Goal: Information Seeking & Learning: Learn about a topic

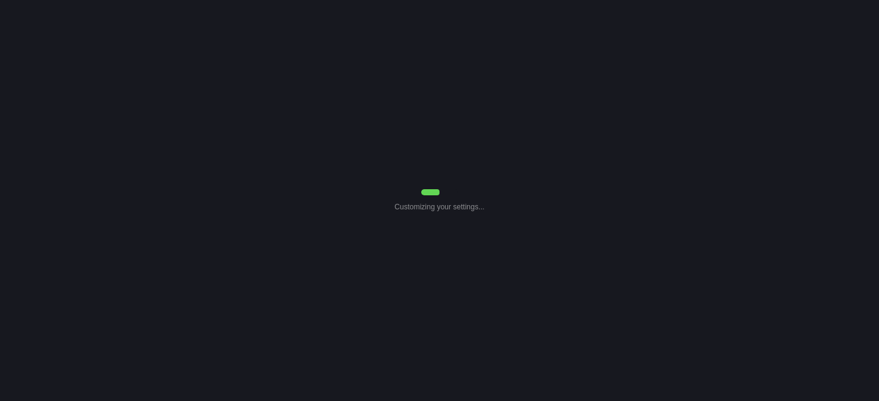
select select "7"
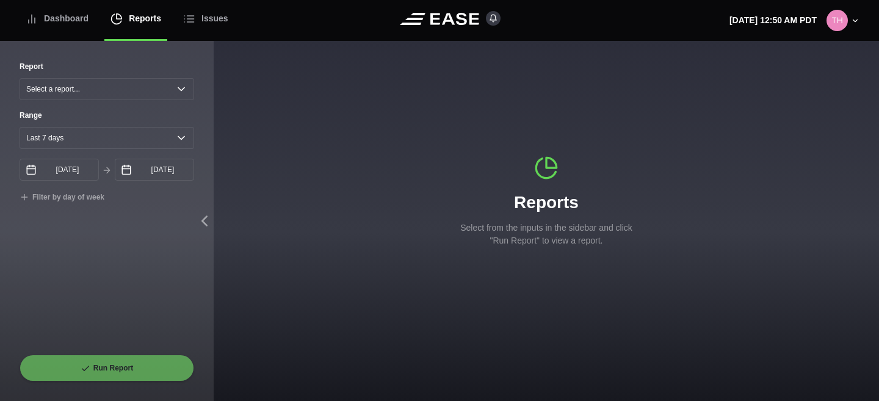
select select "Common Use"
type input "[DATE]"
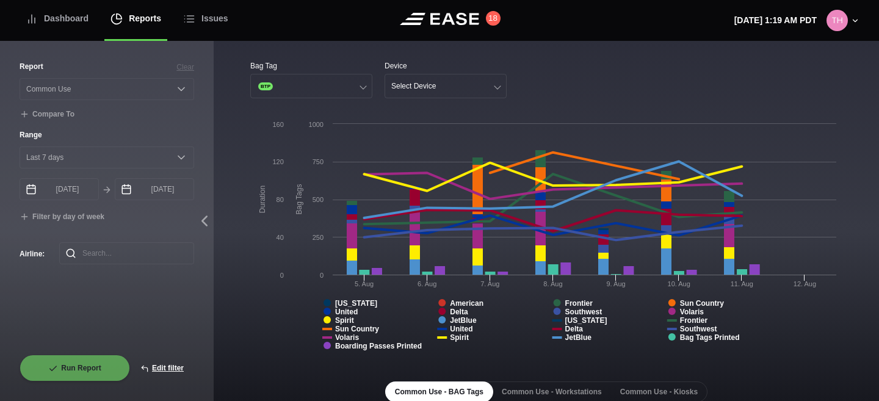
click at [590, 71] on div "Bag Tag BTP Device Select Device" at bounding box center [546, 79] width 592 height 38
click at [483, 77] on button "Select Device" at bounding box center [445, 86] width 122 height 24
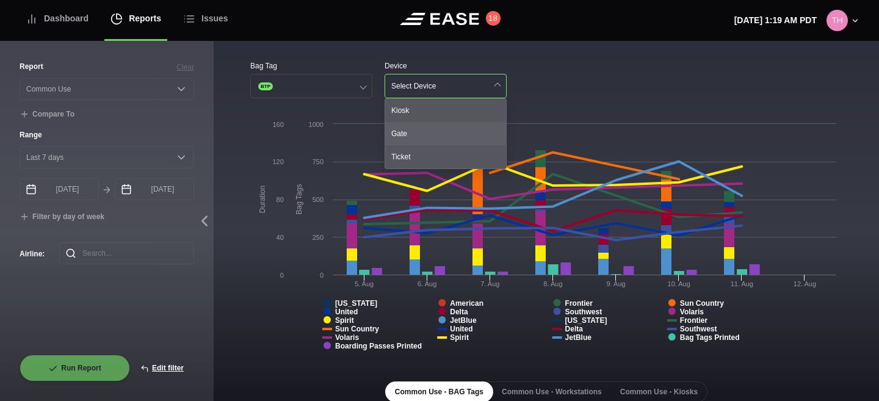
click at [442, 124] on div "Gate" at bounding box center [445, 133] width 121 height 23
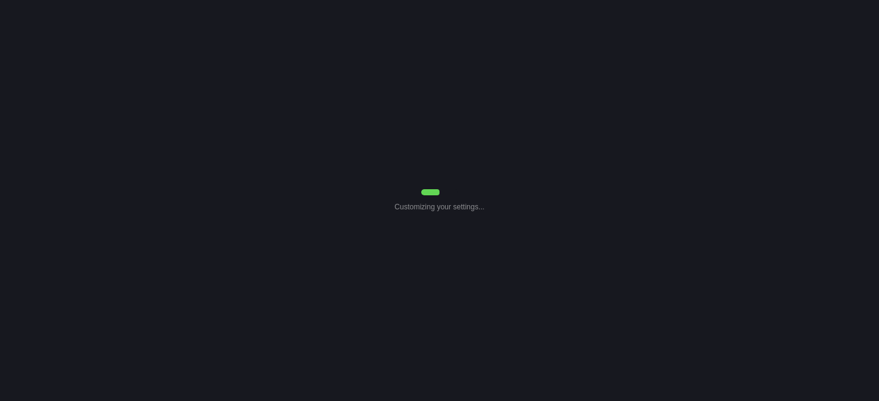
select select "Common Use"
select select "7"
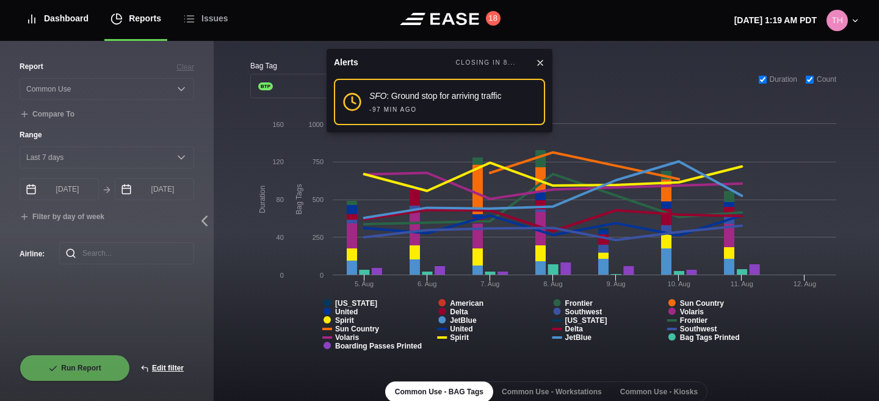
click at [77, 23] on div "Dashboard" at bounding box center [57, 18] width 63 height 41
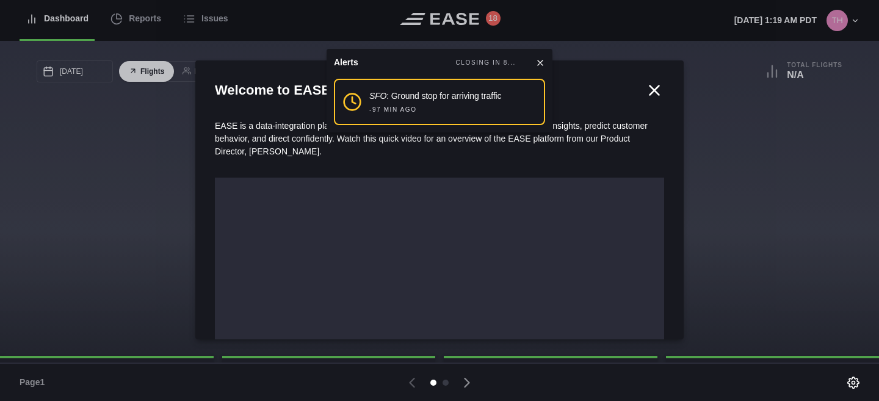
click at [225, 18] on div at bounding box center [439, 200] width 879 height 401
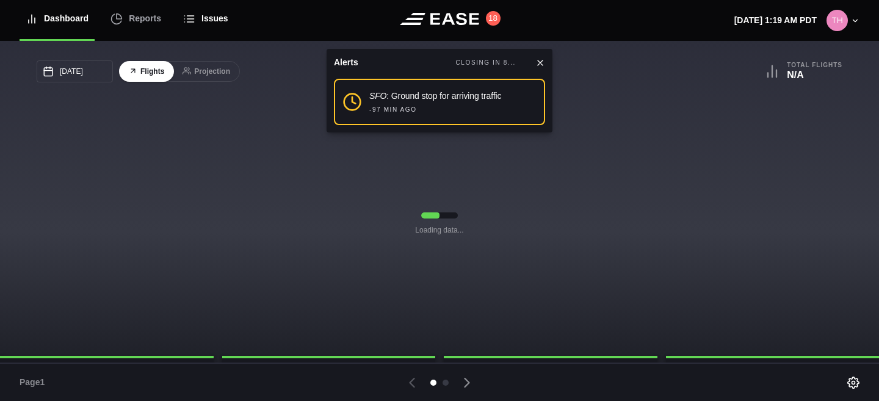
click at [221, 19] on div "Issues" at bounding box center [205, 18] width 45 height 41
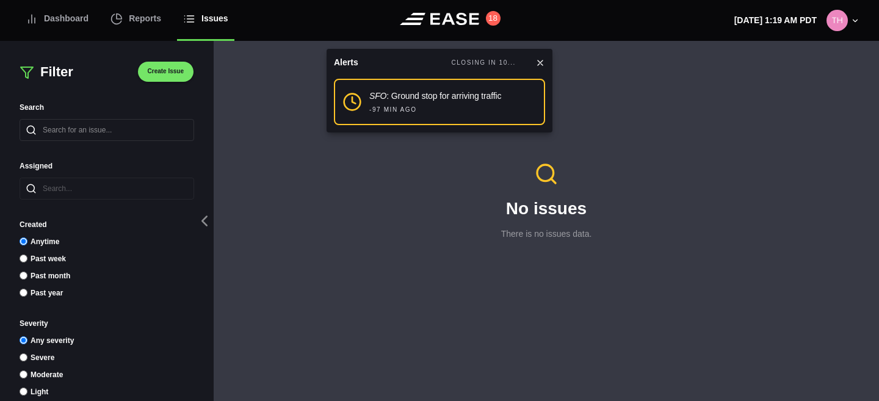
click at [221, 19] on div "Issues" at bounding box center [205, 18] width 45 height 41
click at [70, 178] on input "text" at bounding box center [107, 189] width 175 height 22
click at [85, 140] on input "text" at bounding box center [107, 130] width 175 height 22
click at [63, 21] on div "Dashboard" at bounding box center [57, 18] width 63 height 41
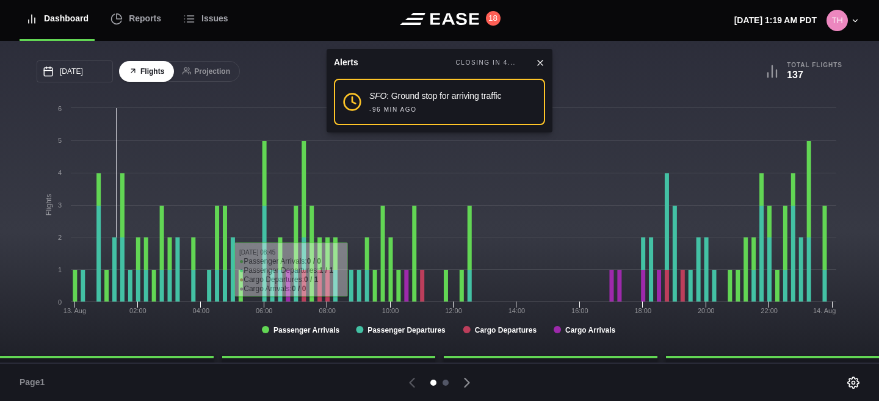
click at [447, 383] on div at bounding box center [445, 383] width 6 height 6
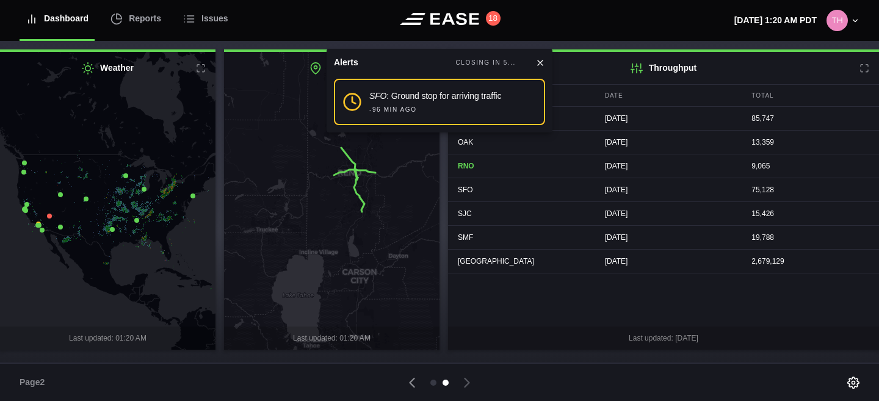
click at [433, 385] on div at bounding box center [439, 382] width 229 height 17
click at [434, 381] on div at bounding box center [433, 383] width 6 height 6
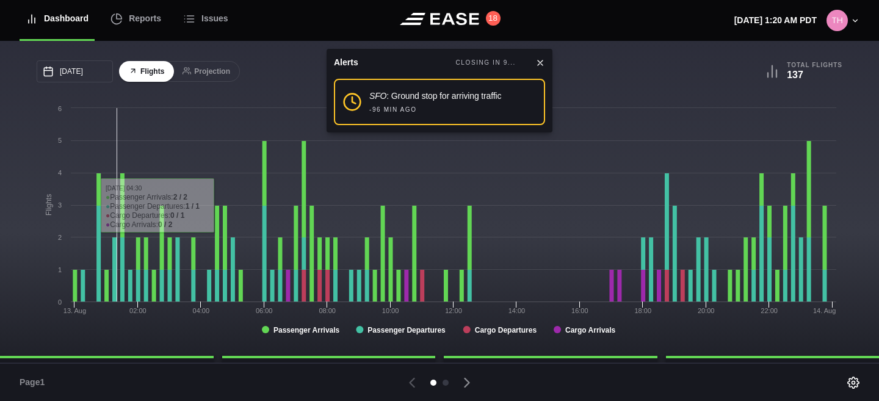
click at [82, 20] on div "Dashboard" at bounding box center [57, 18] width 63 height 41
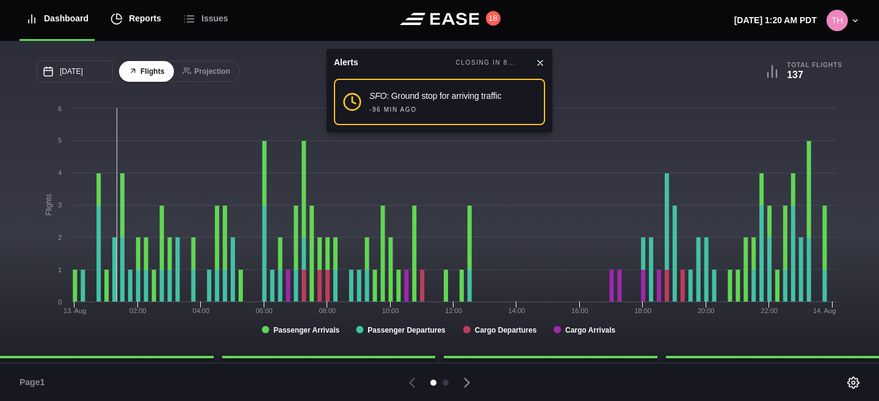
click at [148, 20] on div "Reports" at bounding box center [135, 18] width 51 height 41
select select "7"
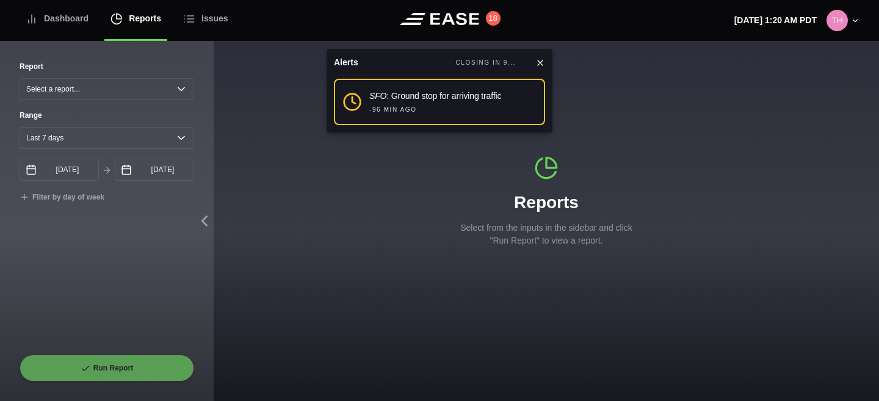
click at [542, 64] on icon at bounding box center [540, 63] width 10 height 10
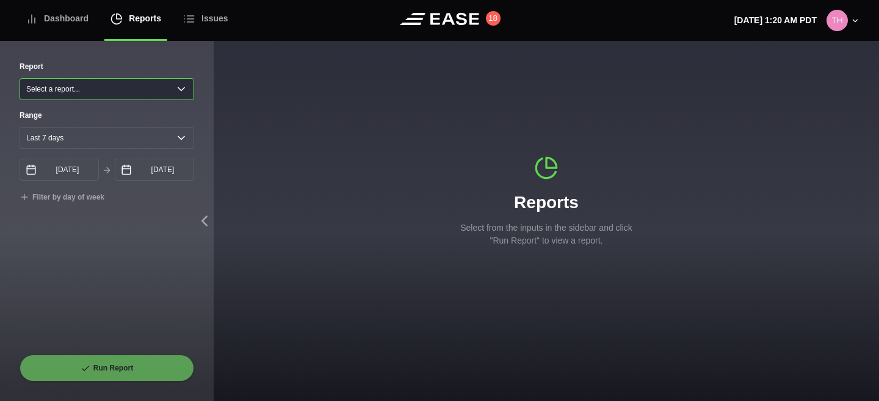
click at [129, 96] on select "Select a report... Arrivals Common Use Daily Throughput Departures Passenger Pr…" at bounding box center [107, 89] width 175 height 22
select select "Common Use"
click at [20, 78] on select "Select a report... Arrivals Common Use Daily Throughput Departures Passenger Pr…" at bounding box center [107, 89] width 175 height 22
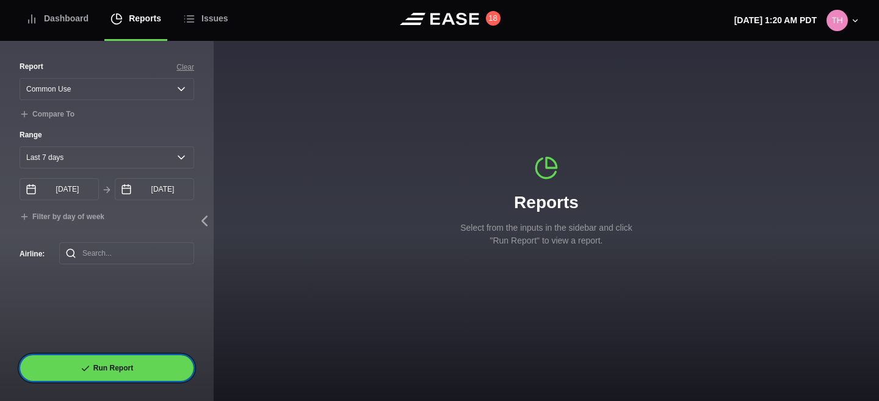
click at [116, 378] on button "Run Report" at bounding box center [107, 368] width 175 height 27
select select "Common Use"
select select "7"
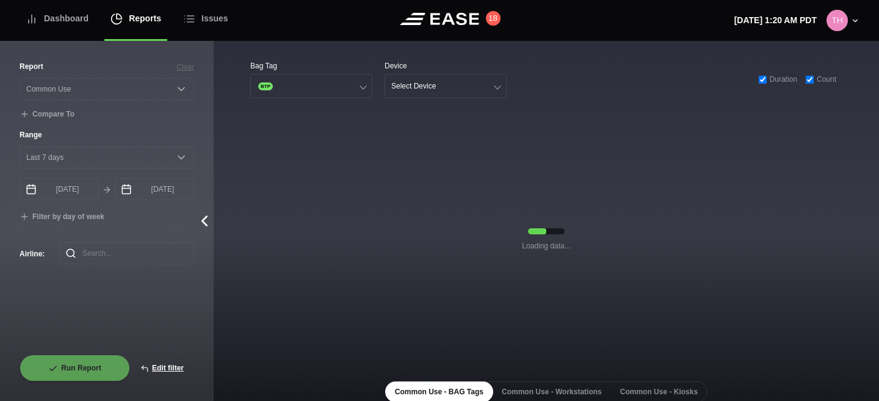
click at [203, 221] on icon at bounding box center [204, 221] width 5 height 9
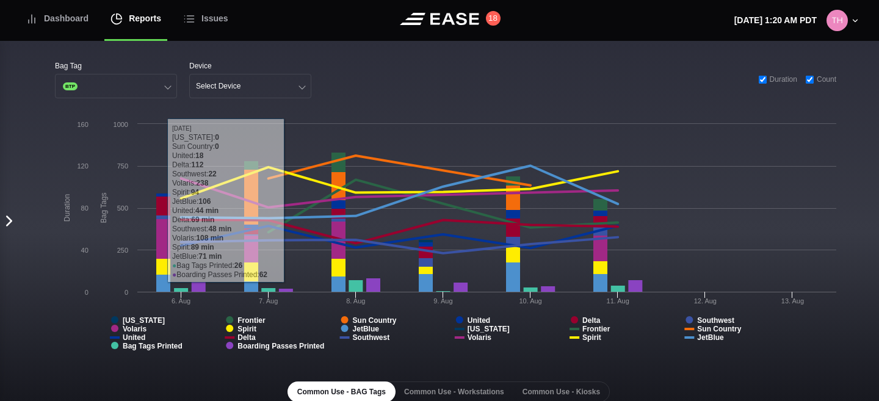
click at [9, 216] on icon at bounding box center [9, 221] width 18 height 18
select select "Common Use"
select select "7"
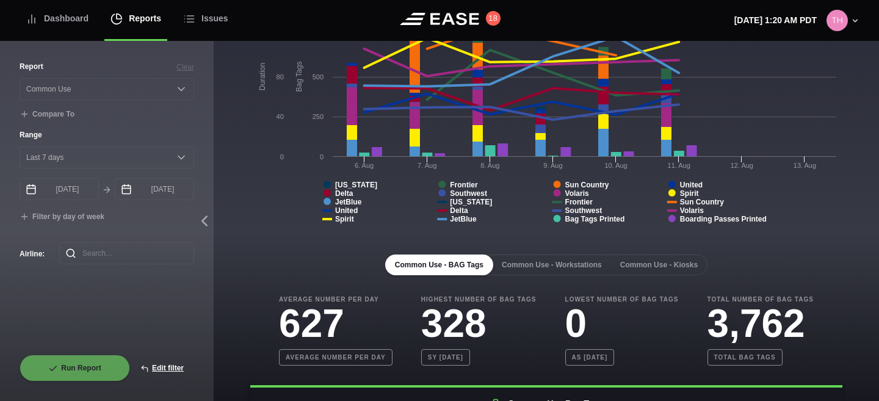
scroll to position [180, 0]
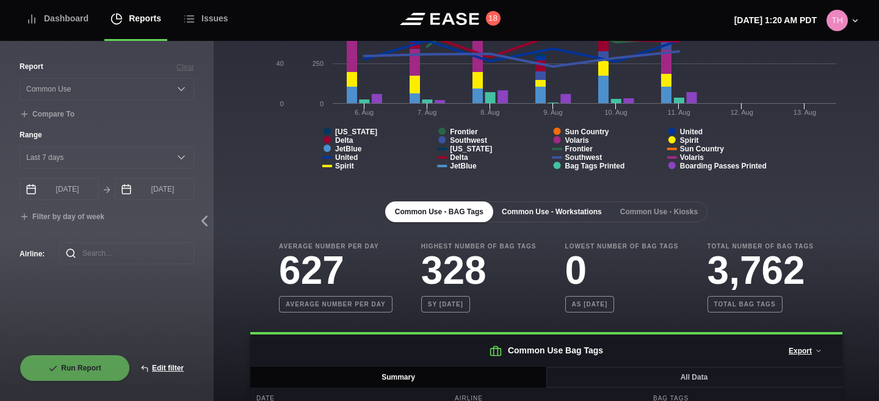
click at [571, 215] on button "Common Use - Workstations" at bounding box center [552, 211] width 120 height 21
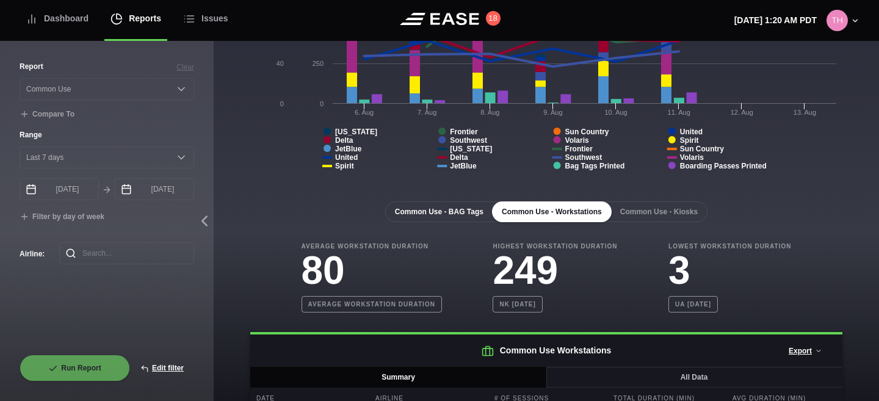
click at [458, 211] on button "Common Use - BAG Tags" at bounding box center [439, 211] width 108 height 21
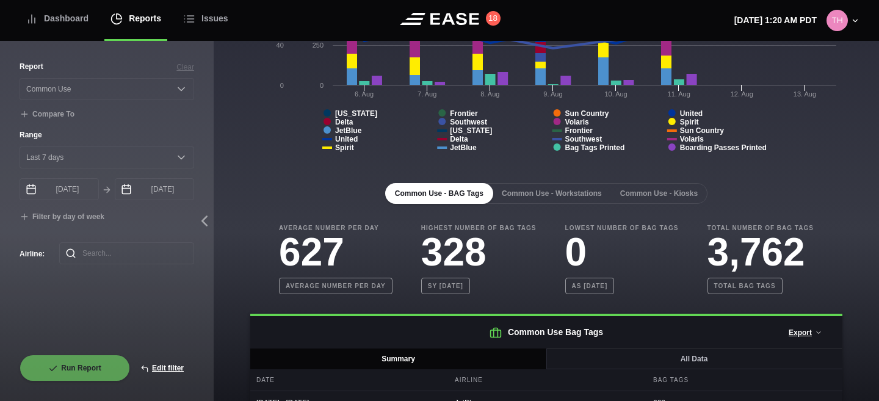
scroll to position [0, 0]
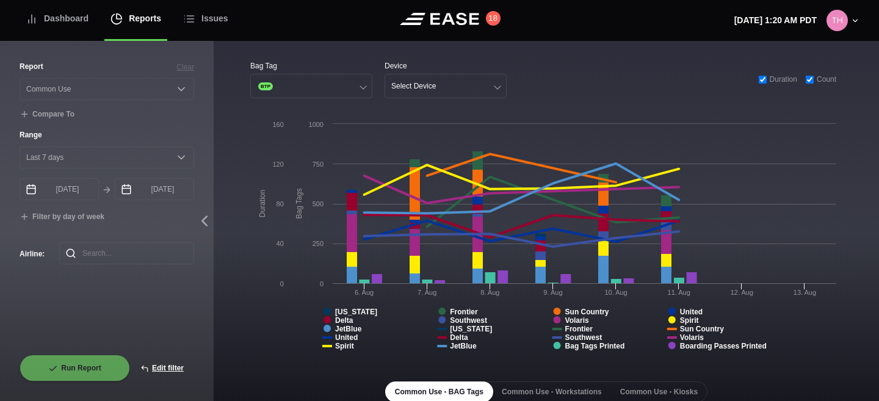
click at [759, 81] on input "checkbox" at bounding box center [763, 80] width 8 height 8
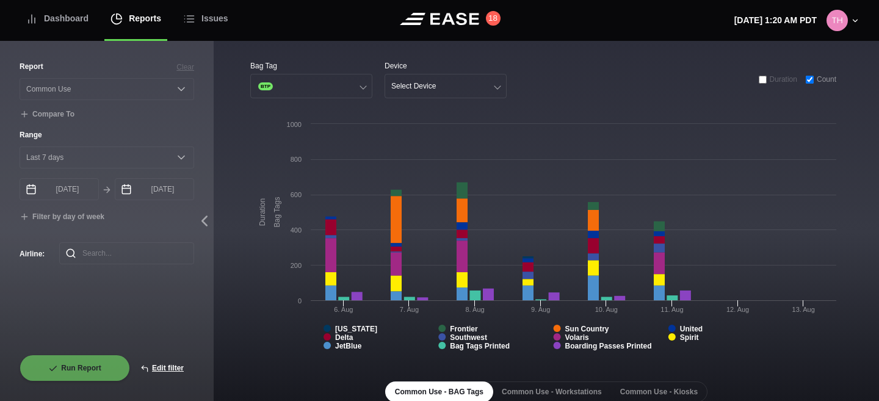
click at [759, 81] on input "checkbox" at bounding box center [763, 80] width 8 height 8
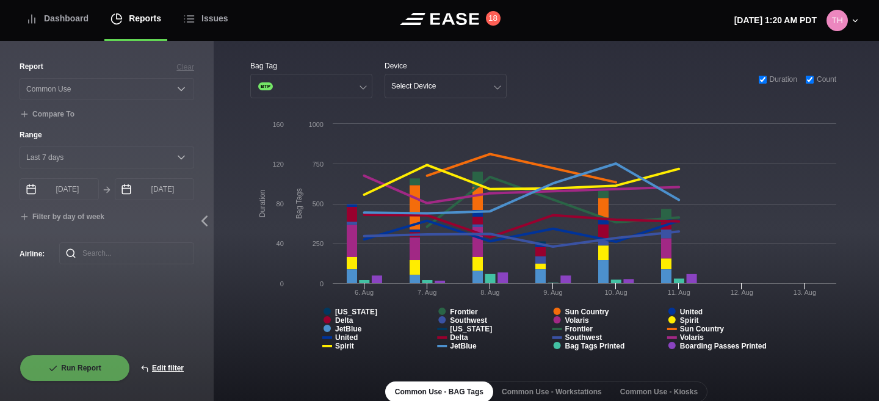
click at [806, 79] on input "checkbox" at bounding box center [810, 80] width 8 height 8
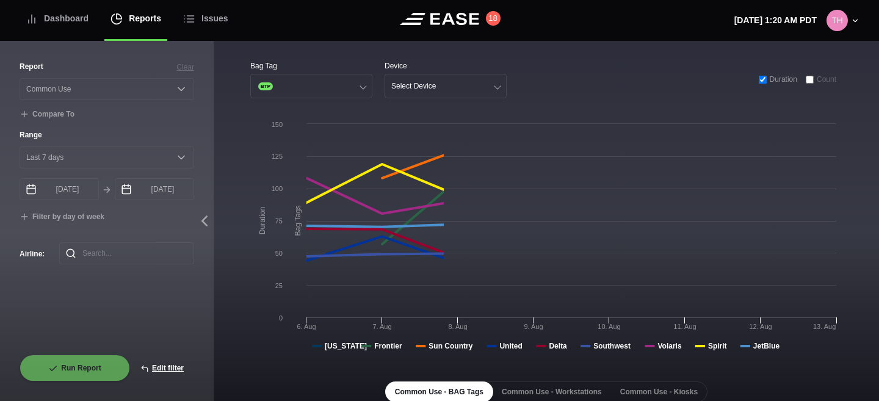
click at [806, 79] on input "checkbox" at bounding box center [810, 80] width 8 height 8
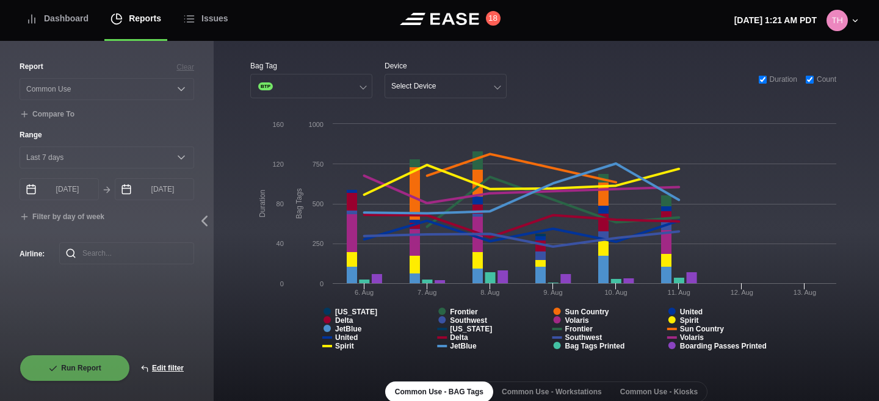
click at [593, 20] on header "Dashboard Reports Issues 18 Wednesday, August 13th 1:21 AM PDT Settings Feed St…" at bounding box center [439, 20] width 879 height 41
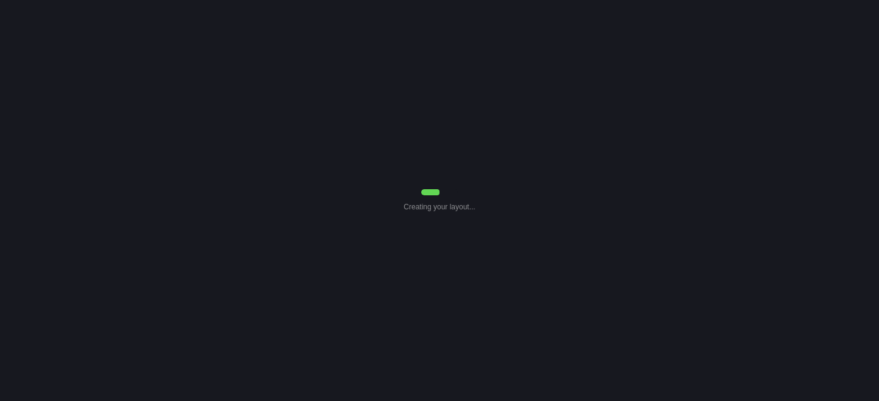
select select "7"
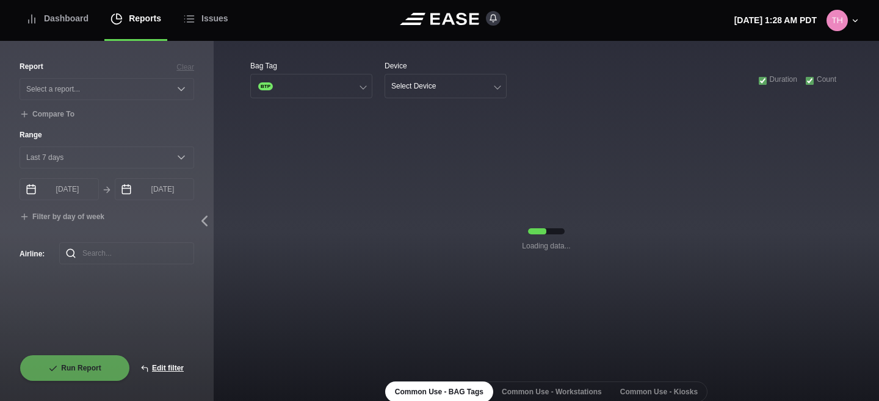
select select "Common Use"
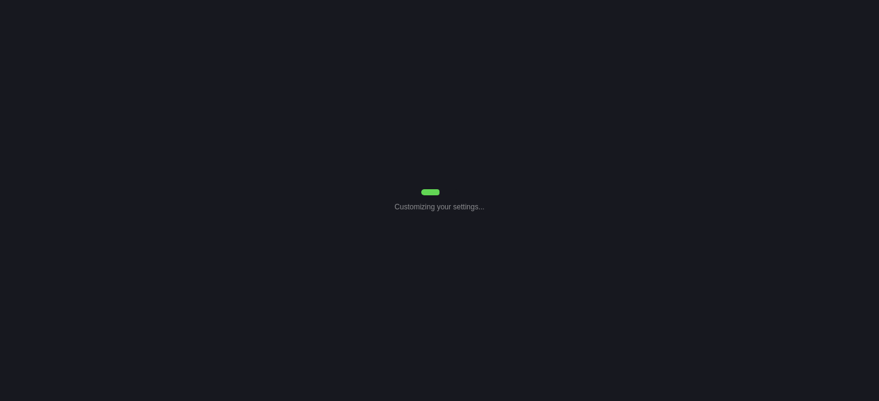
select select "Common Use"
select select "7"
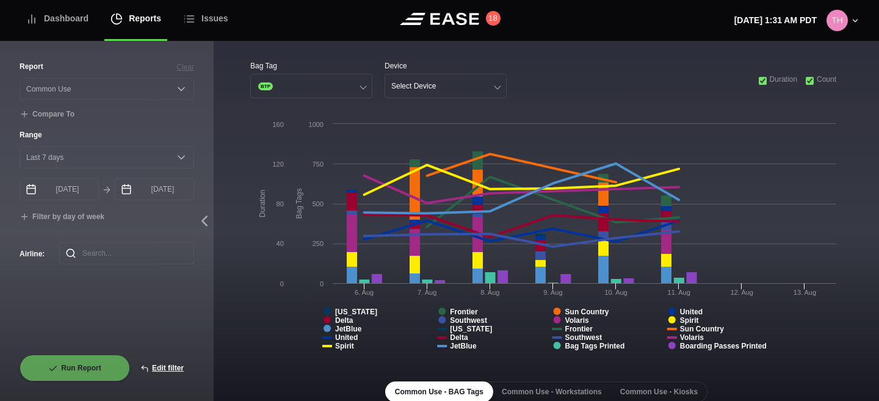
click at [602, 67] on div "Bag Tag BTP Device Select Device Duration Count" at bounding box center [546, 79] width 592 height 38
click at [809, 82] on input "checkbox" at bounding box center [810, 81] width 8 height 8
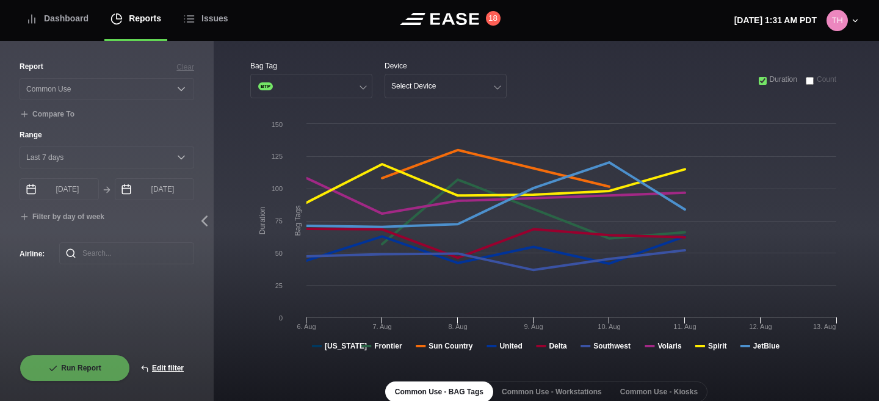
click at [809, 82] on input "checkbox" at bounding box center [810, 81] width 8 height 8
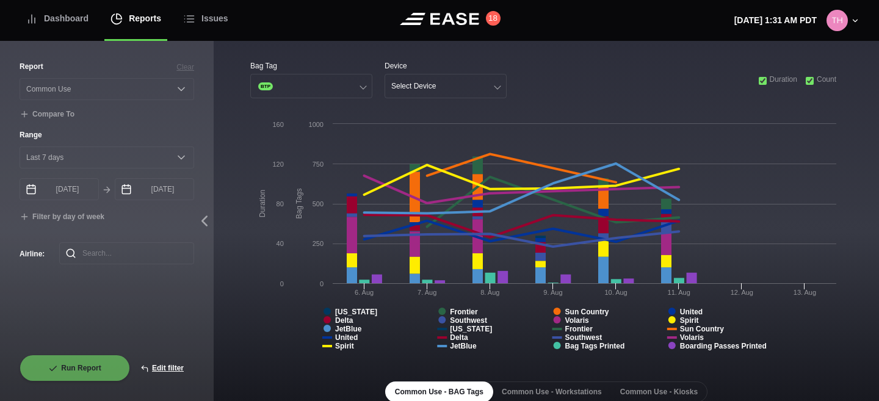
click at [760, 78] on input "checkbox" at bounding box center [763, 81] width 8 height 8
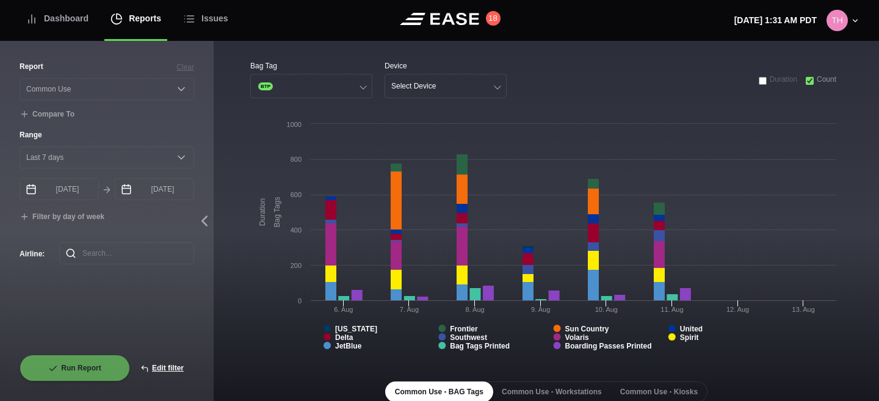
click at [760, 78] on input "checkbox" at bounding box center [763, 81] width 8 height 8
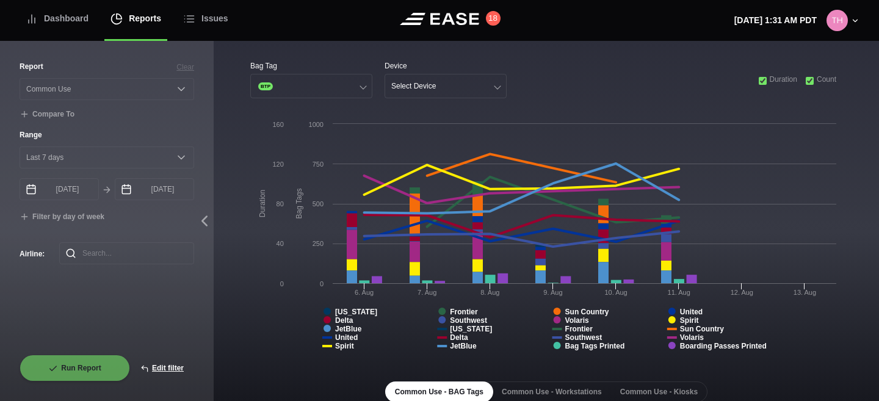
click at [596, 71] on div "Bag Tag BTP Device Select Device Duration Count" at bounding box center [546, 79] width 592 height 38
